Goal: Information Seeking & Learning: Find specific fact

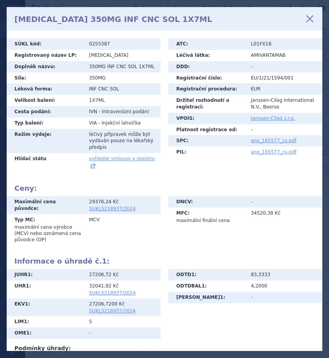
click at [312, 16] on icon at bounding box center [309, 18] width 13 height 13
click at [309, 17] on icon at bounding box center [309, 18] width 13 height 13
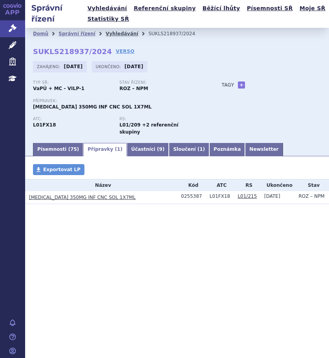
click at [106, 33] on link "Vyhledávání" at bounding box center [121, 33] width 33 height 5
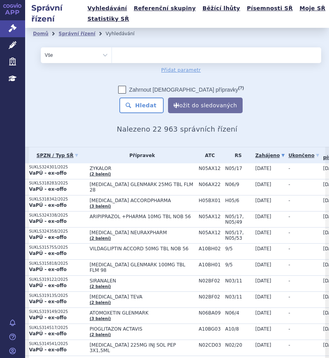
click at [144, 55] on ul at bounding box center [213, 53] width 203 height 13
click at [112, 55] on select at bounding box center [111, 55] width 0 height 16
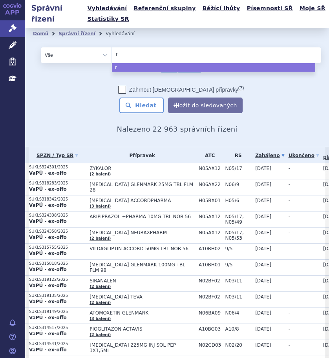
type input "ry"
type input "ryb"
type input "rybre"
type input "rybreva"
type input "rybrevant"
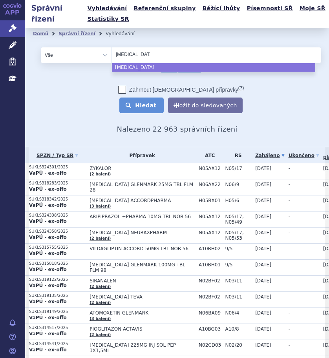
select select "rybrevant"
click at [145, 104] on button "Hledat" at bounding box center [141, 106] width 44 height 16
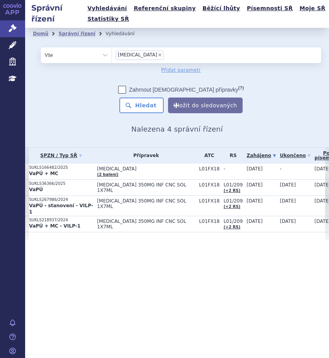
click at [157, 55] on span "×" at bounding box center [159, 55] width 5 height 5
click at [112, 55] on select "rybrevant" at bounding box center [111, 55] width 0 height 16
select select
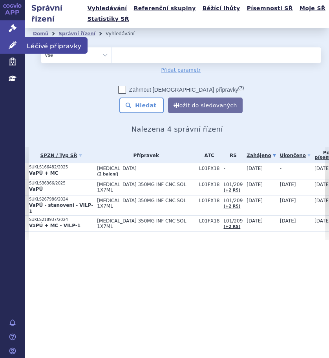
click at [33, 45] on span "Léčivé přípravky" at bounding box center [56, 45] width 62 height 16
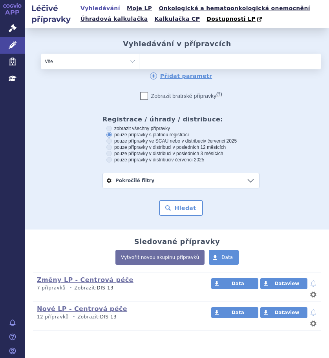
click at [145, 65] on ul at bounding box center [205, 60] width 132 height 13
click at [139, 65] on select at bounding box center [139, 61] width 0 height 16
type input "la"
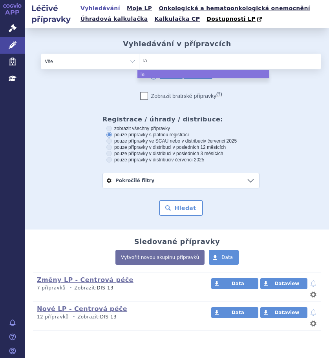
type input "las"
type input "lasc"
type input "lascl"
type input "lasclu"
type input "lascluze"
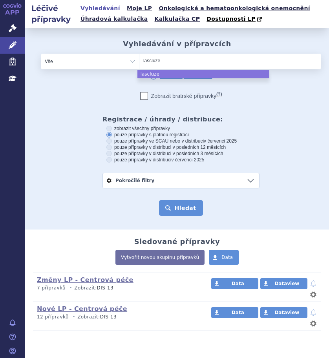
select select "lascluze"
click at [178, 208] on button "Hledat" at bounding box center [181, 208] width 44 height 16
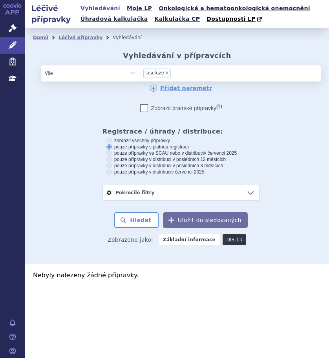
click at [154, 74] on span "lascluze" at bounding box center [154, 72] width 19 height 5
click at [139, 74] on select "lascluze" at bounding box center [139, 73] width 0 height 16
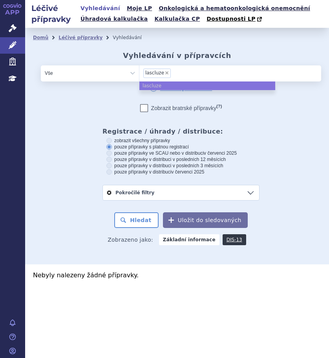
click at [164, 73] on span "×" at bounding box center [166, 73] width 5 height 5
click at [139, 73] on select "lascluze" at bounding box center [139, 73] width 0 height 16
select select
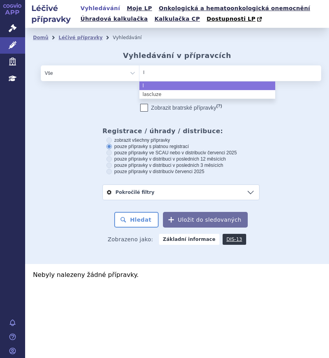
type input "la"
type input "laz"
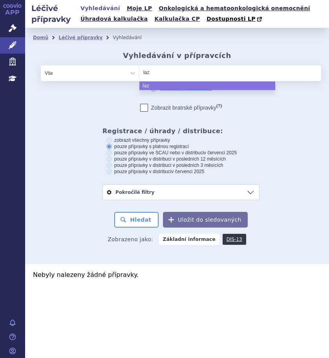
type input "lazc"
type input "lazcl"
type input "lazclu"
type input "lazcluze"
select select "lazcluze"
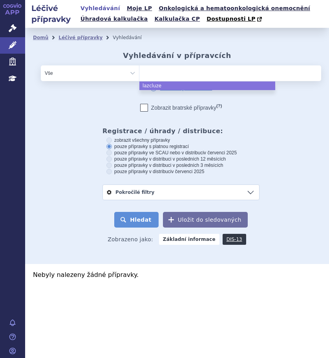
click at [150, 223] on button "Hledat" at bounding box center [136, 220] width 44 height 16
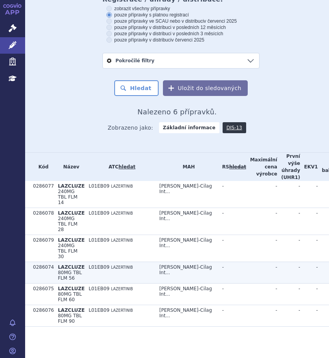
scroll to position [99, 0]
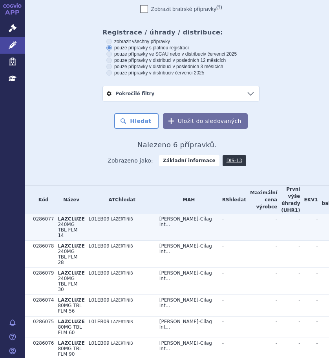
click at [63, 220] on span "LAZCLUZE" at bounding box center [71, 218] width 27 height 5
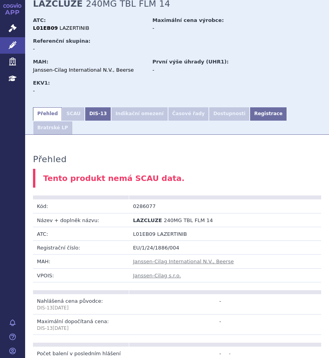
scroll to position [39, 0]
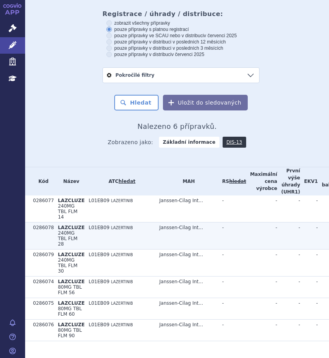
scroll to position [138, 0]
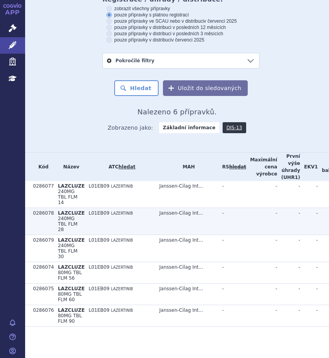
click at [60, 211] on span "LAZCLUZE" at bounding box center [71, 213] width 27 height 5
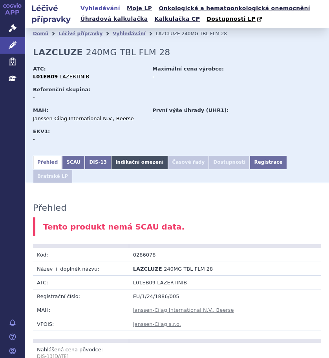
click at [143, 164] on link "Indikační omezení" at bounding box center [139, 162] width 56 height 13
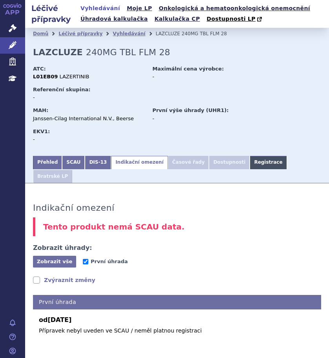
click at [249, 162] on link "Registrace" at bounding box center [267, 162] width 37 height 13
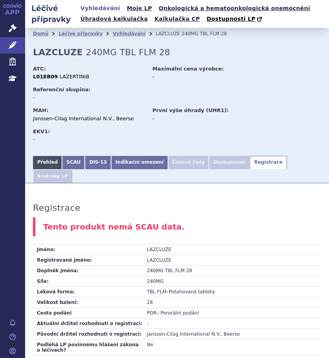
click at [42, 166] on link "Přehled" at bounding box center [47, 162] width 29 height 13
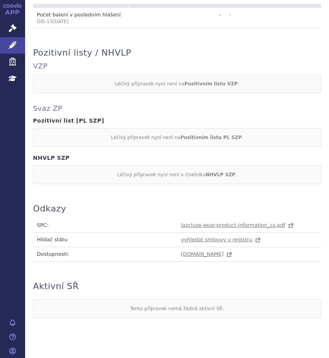
scroll to position [390, 0]
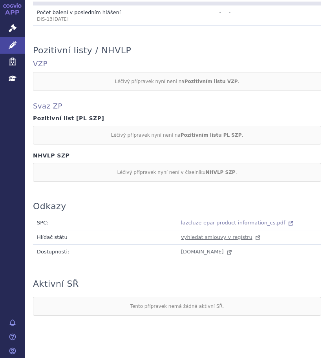
click at [217, 220] on span "lazcluze-epar-product-information_cs.pdf" at bounding box center [233, 223] width 104 height 6
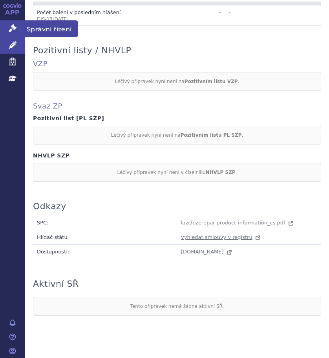
click at [41, 31] on span "Správní řízení" at bounding box center [51, 28] width 53 height 16
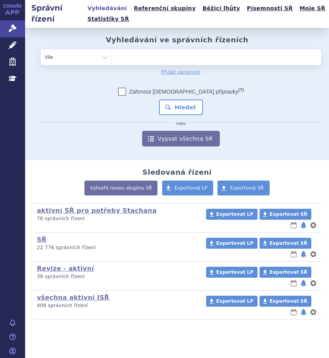
click at [123, 56] on ul at bounding box center [213, 55] width 203 height 13
click at [112, 56] on select at bounding box center [111, 57] width 0 height 16
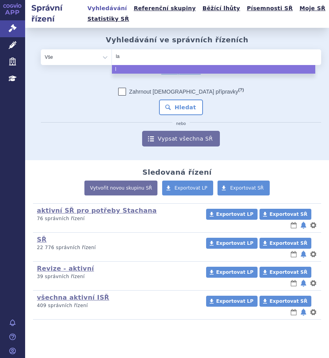
type input "laz"
type input "lazc"
type input "lazcl"
type input "lazclu"
type input "lazcluz"
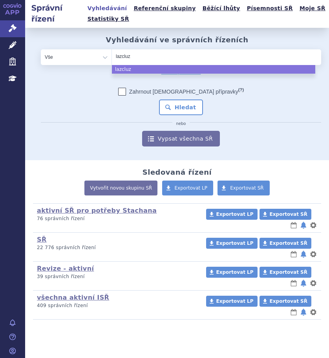
type input "lazcluze"
select select "lazcluze"
click at [179, 106] on button "Hledat" at bounding box center [181, 108] width 44 height 16
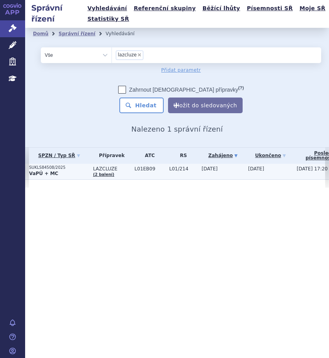
click at [68, 171] on p "VaPÚ + MC" at bounding box center [59, 174] width 60 height 6
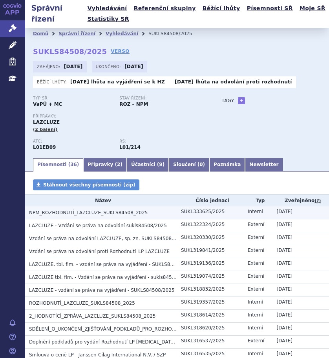
click at [121, 212] on span "NPM_ROZHODNUTÍ_LAZCLUZE_SUKLS84508_2025" at bounding box center [88, 212] width 118 height 5
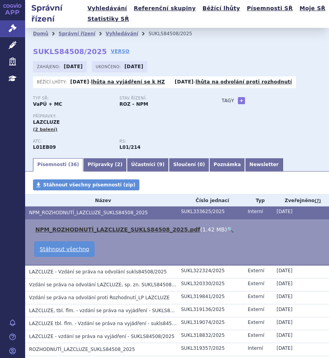
click at [135, 229] on link "NPM_ROZHODNUTÍ_LAZCLUZE_SUKLS84508_2025.pdf" at bounding box center [117, 230] width 165 height 6
